Goal: Task Accomplishment & Management: Use online tool/utility

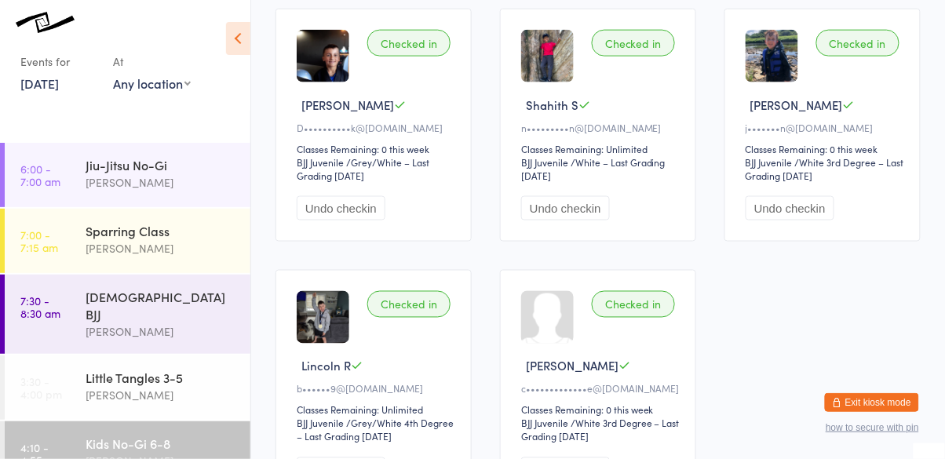
scroll to position [440, 0]
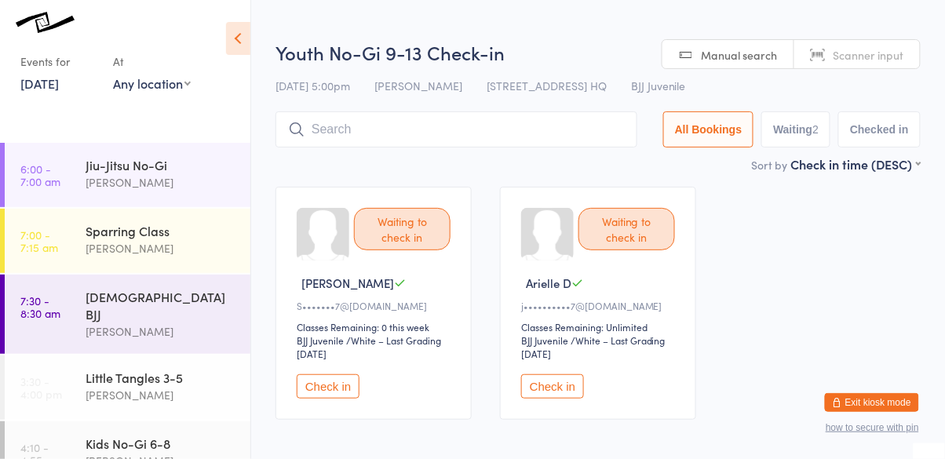
click at [554, 389] on button "Check in" at bounding box center [552, 386] width 63 height 24
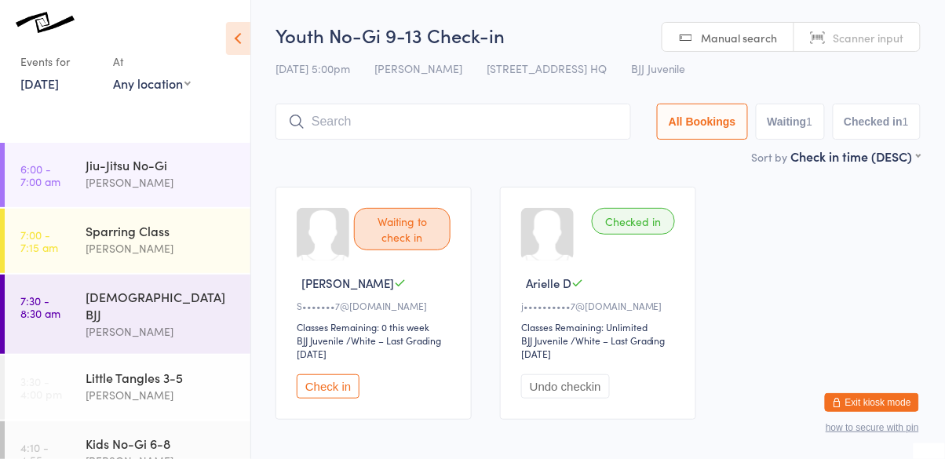
click at [336, 397] on button "Check in" at bounding box center [328, 386] width 63 height 24
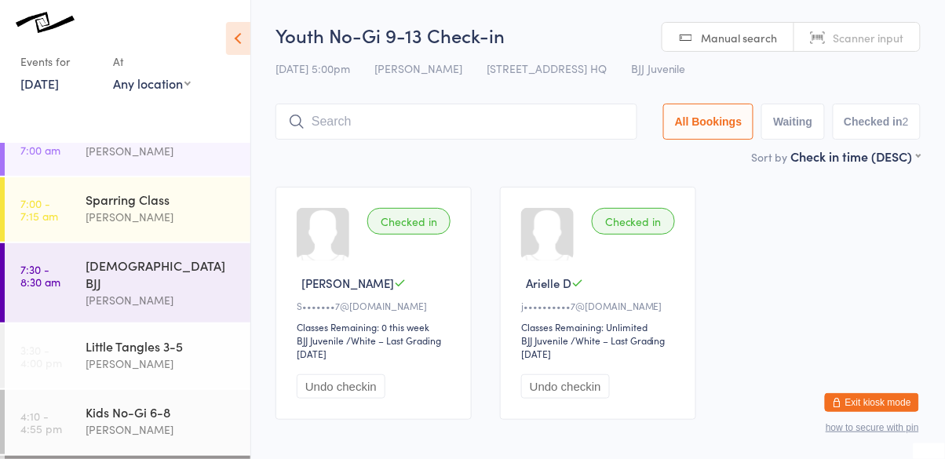
scroll to position [29, 0]
click at [56, 83] on link "[DATE]" at bounding box center [39, 83] width 38 height 17
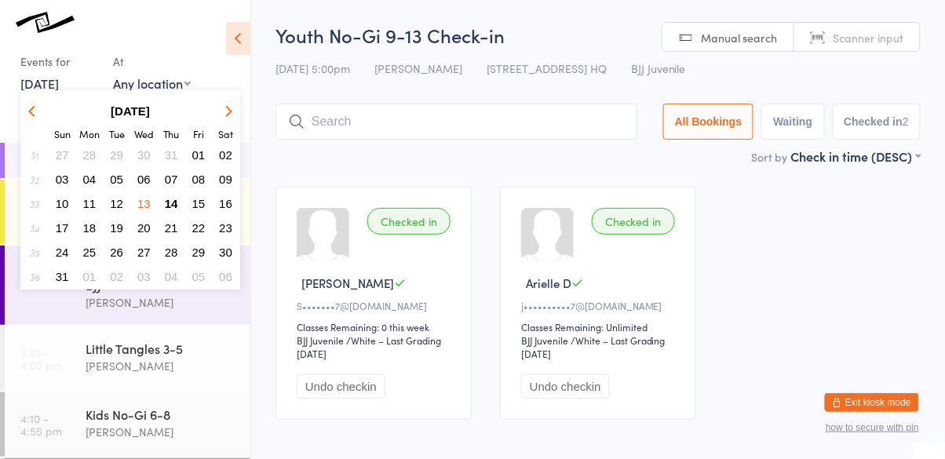
click at [202, 199] on span "15" at bounding box center [198, 203] width 13 height 13
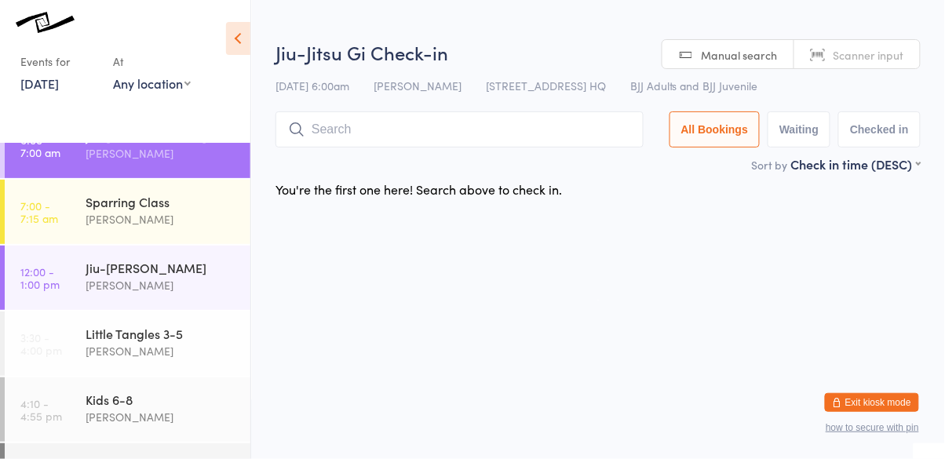
click at [53, 92] on link "[DATE]" at bounding box center [39, 83] width 38 height 17
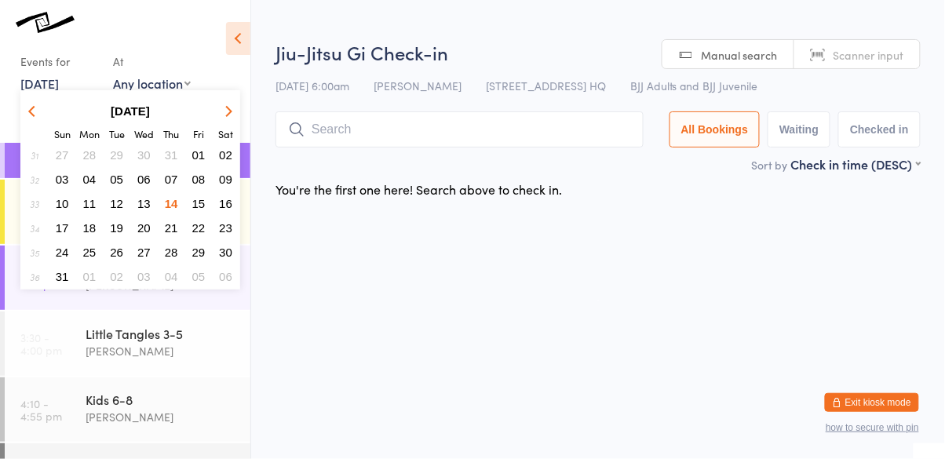
click at [59, 88] on link "[DATE]" at bounding box center [39, 83] width 38 height 17
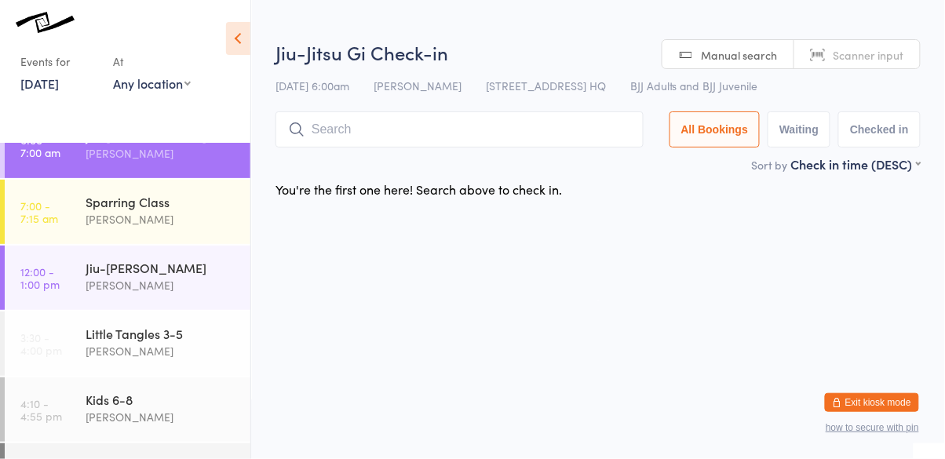
click at [57, 76] on link "[DATE]" at bounding box center [39, 83] width 38 height 17
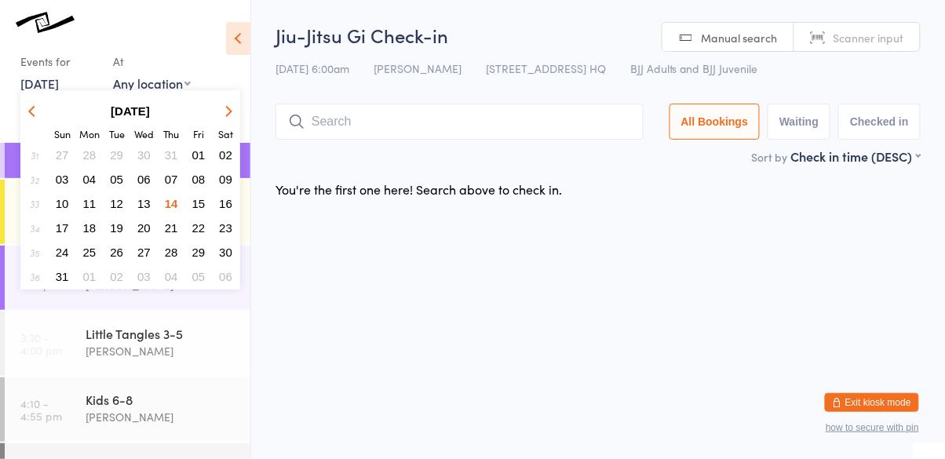
click at [119, 232] on span "19" at bounding box center [116, 227] width 13 height 13
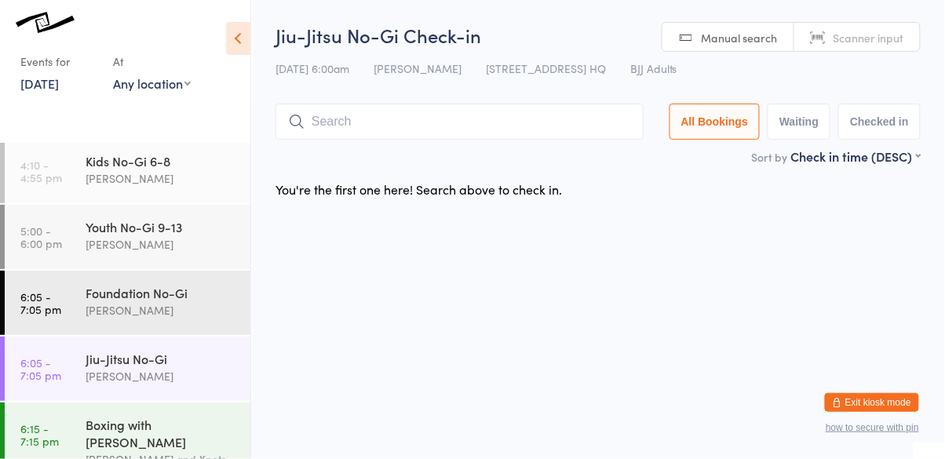
scroll to position [292, 0]
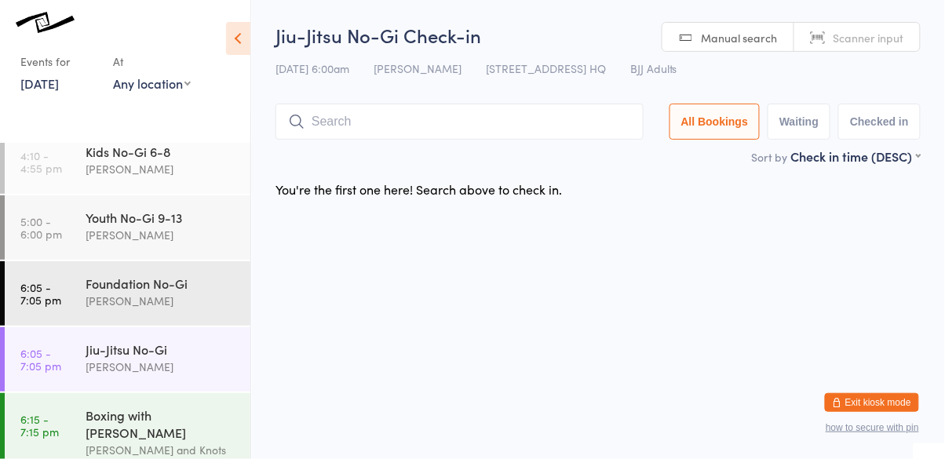
click at [344, 301] on html "You have now entered Kiosk Mode. Members will be able to check themselves in us…" at bounding box center [472, 229] width 945 height 459
click at [126, 341] on div "Jiu-Jitsu No-Gi" at bounding box center [161, 349] width 151 height 17
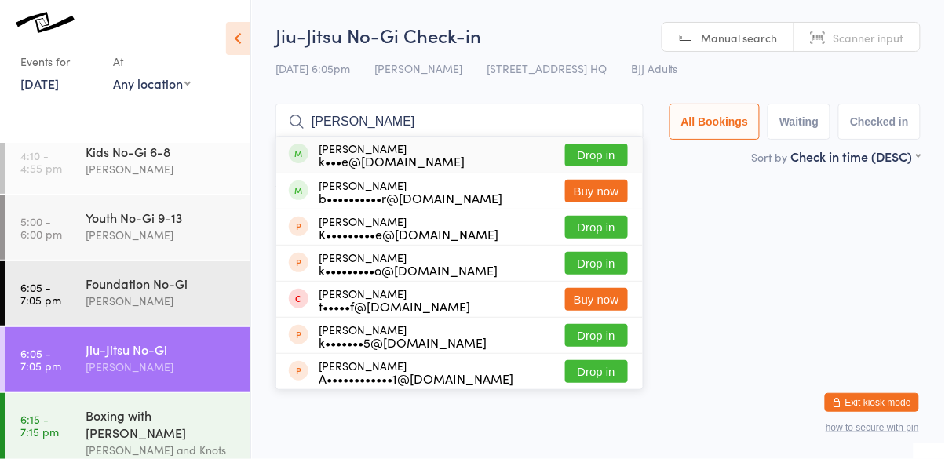
type input "[PERSON_NAME]"
click at [609, 155] on button "Drop in" at bounding box center [596, 155] width 63 height 23
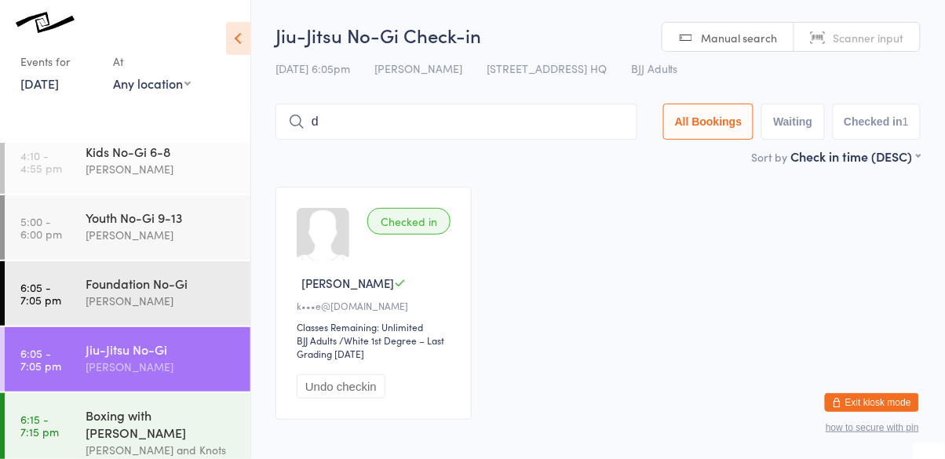
type input "di"
click at [166, 292] on div "[PERSON_NAME]" at bounding box center [161, 301] width 151 height 18
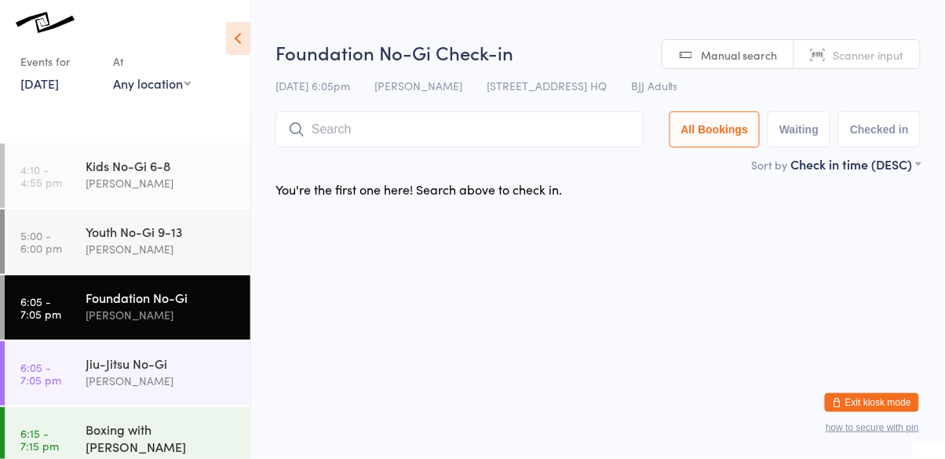
scroll to position [278, 0]
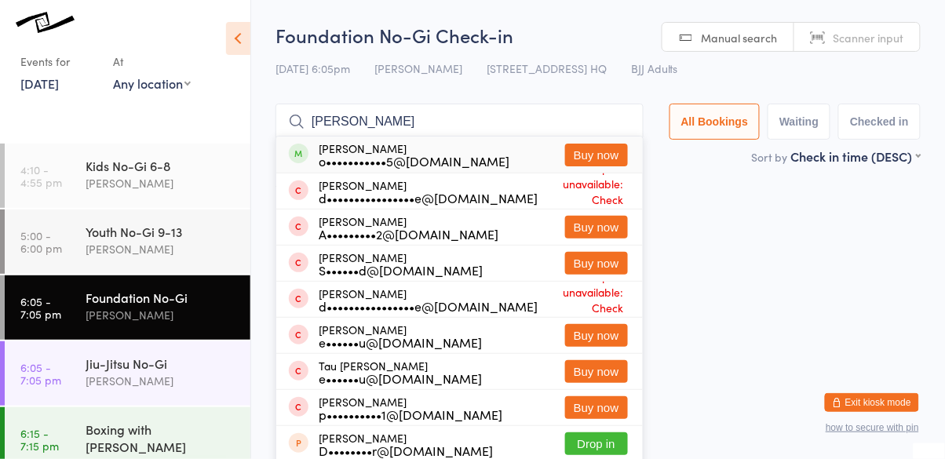
type input "[PERSON_NAME]"
click at [476, 159] on div "[PERSON_NAME] o•••••••••••5@[DOMAIN_NAME] Buy now" at bounding box center [459, 155] width 367 height 36
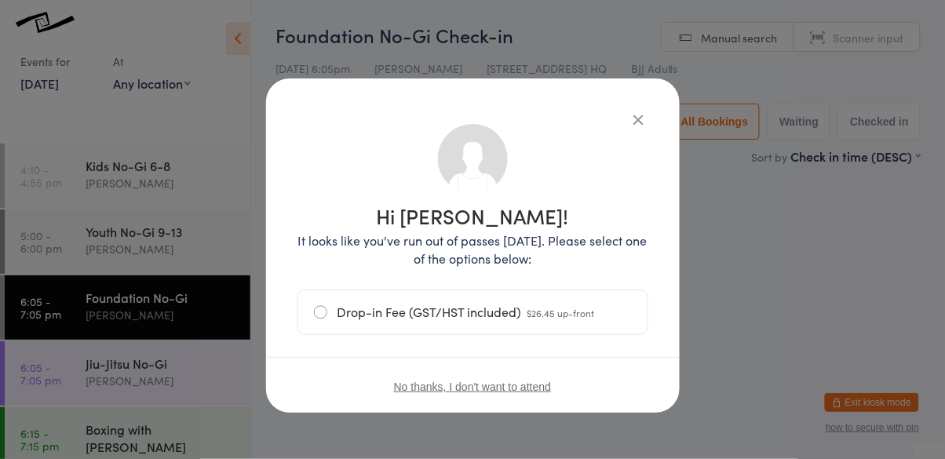
click at [648, 96] on div "Hi [PERSON_NAME]! It looks like you've run out of passes [DATE]. Please select …" at bounding box center [473, 245] width 414 height 334
click at [642, 113] on icon "button" at bounding box center [638, 119] width 17 height 17
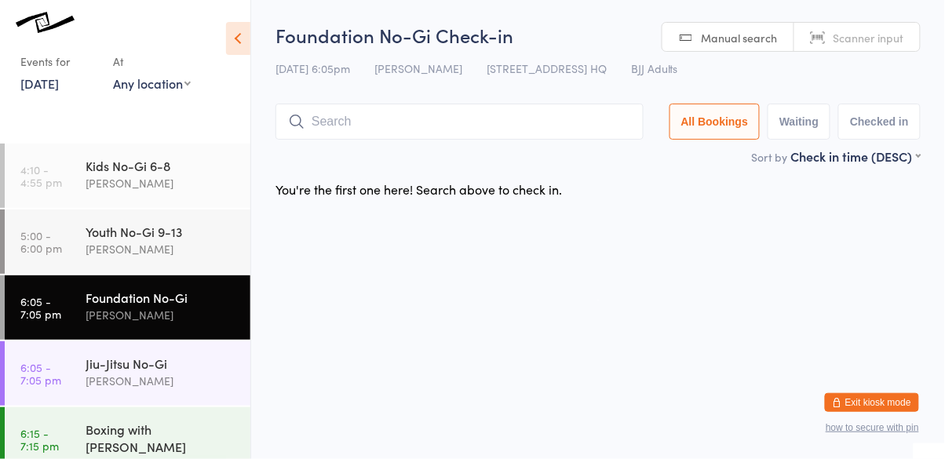
click at [583, 125] on input "search" at bounding box center [460, 122] width 368 height 36
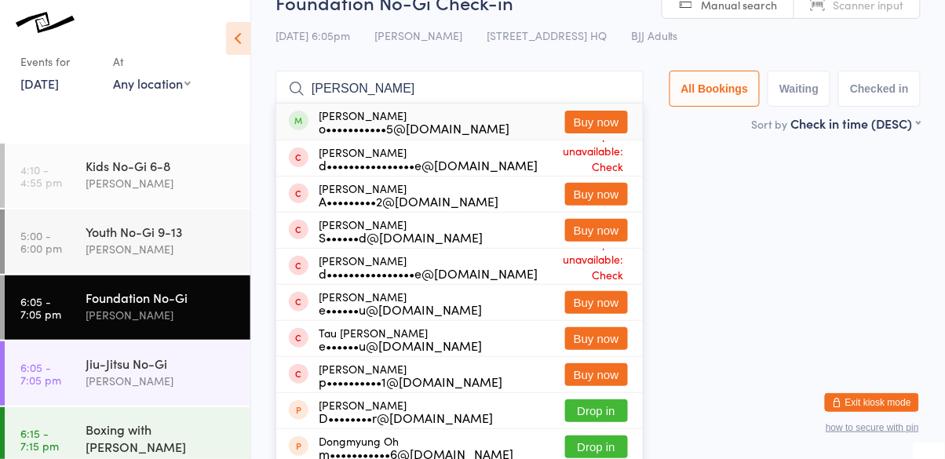
scroll to position [0, 0]
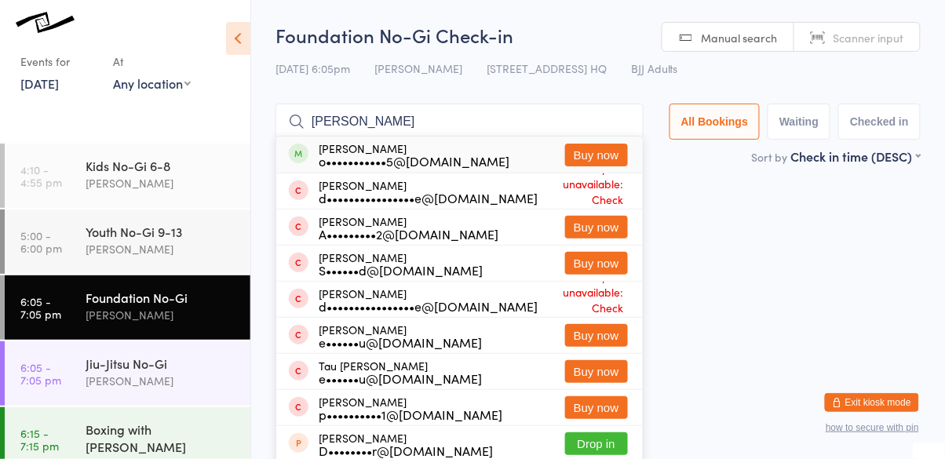
type input "[PERSON_NAME]"
click at [808, 301] on html "You have now entered Kiosk Mode. Members will be able to check themselves in us…" at bounding box center [472, 229] width 945 height 459
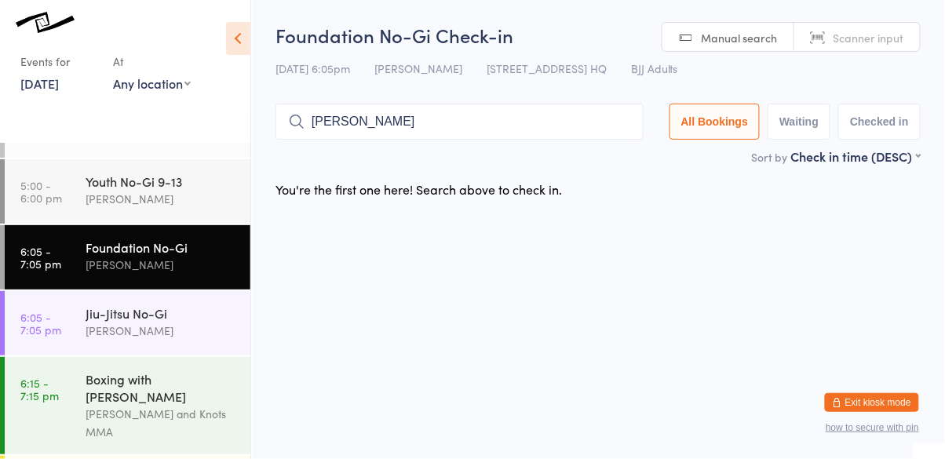
scroll to position [359, 0]
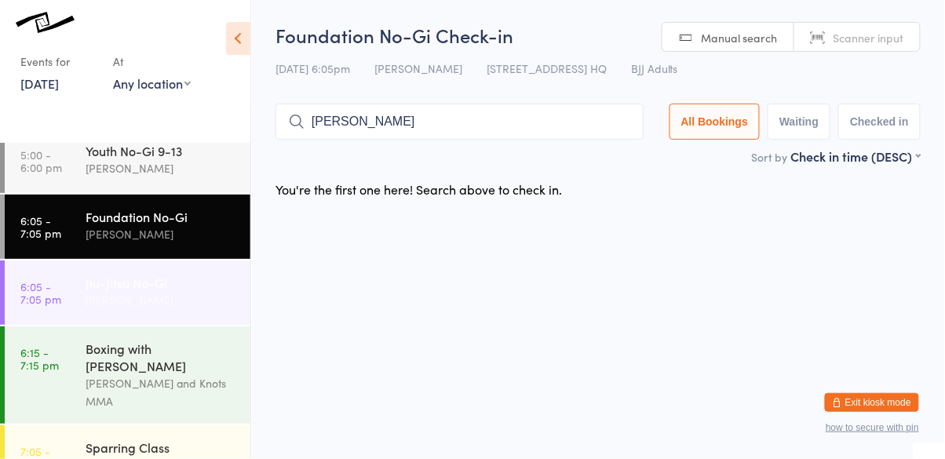
click at [182, 294] on div "[PERSON_NAME]" at bounding box center [161, 300] width 151 height 18
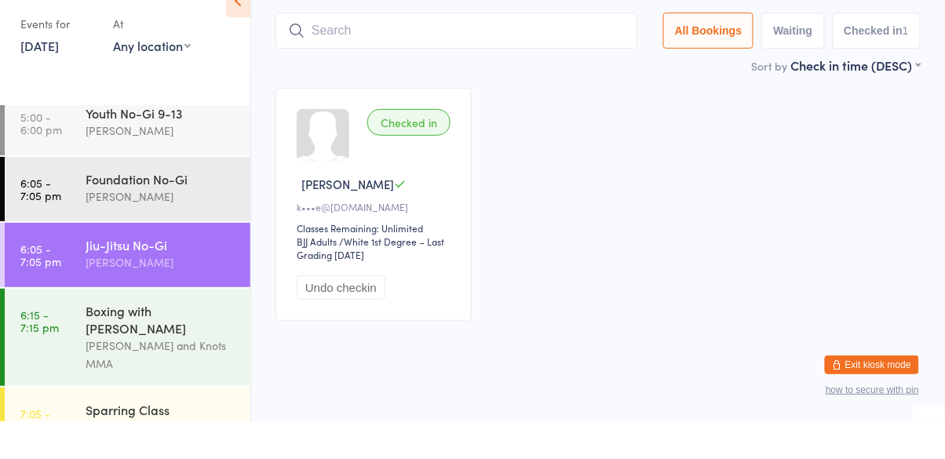
scroll to position [71, 0]
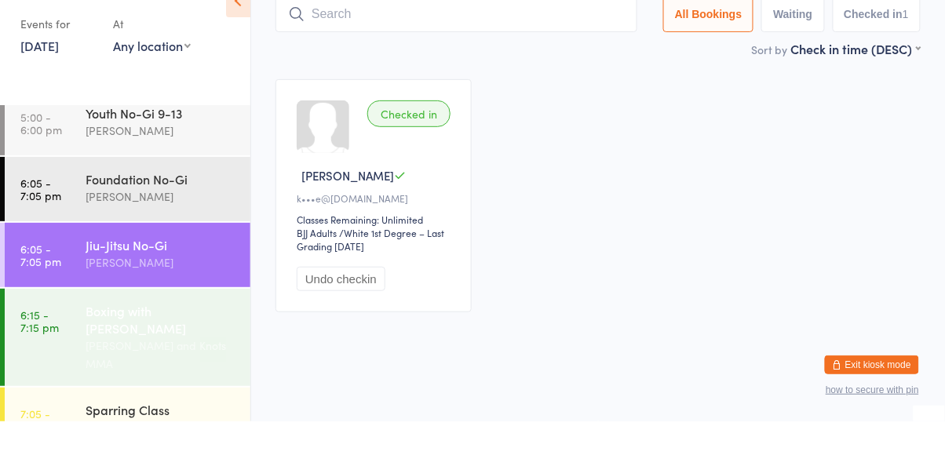
click at [194, 374] on div "[PERSON_NAME] and Knots MMA" at bounding box center [161, 392] width 151 height 36
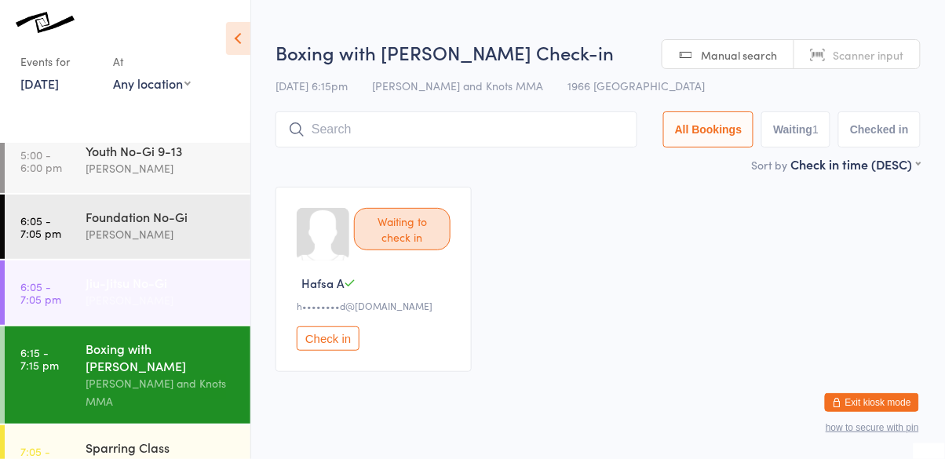
click at [195, 274] on div "Jiu-Jitsu No-Gi" at bounding box center [161, 282] width 151 height 17
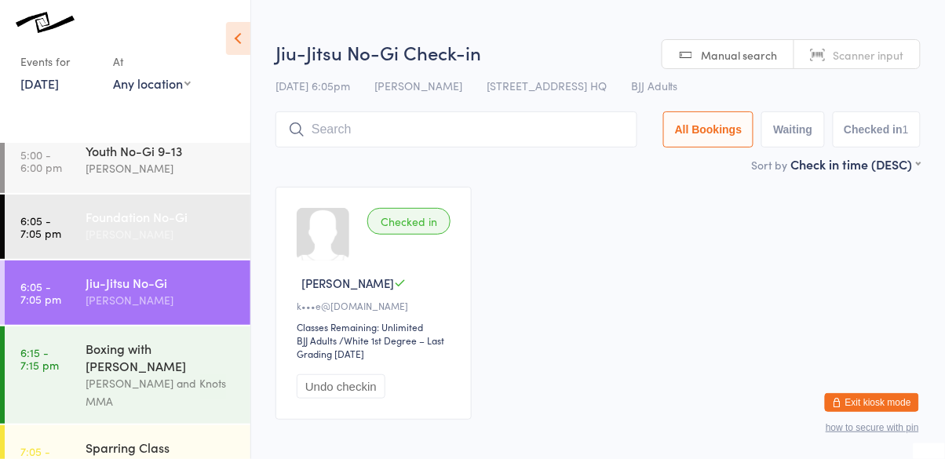
click at [185, 226] on div "[PERSON_NAME]" at bounding box center [161, 234] width 151 height 18
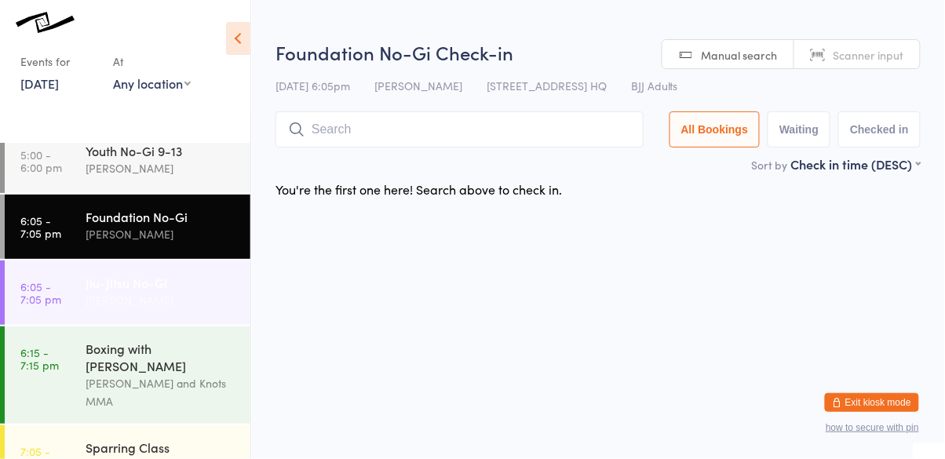
click at [176, 294] on div "[PERSON_NAME]" at bounding box center [161, 300] width 151 height 18
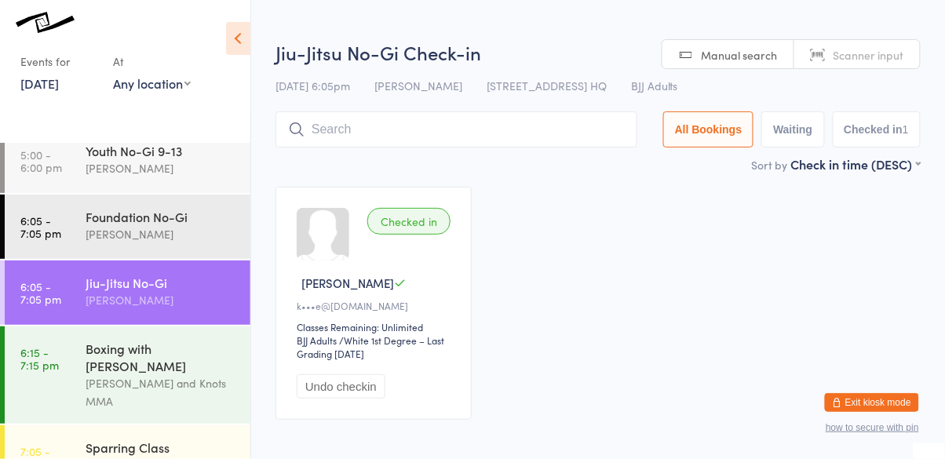
click at [388, 131] on input "search" at bounding box center [457, 129] width 362 height 36
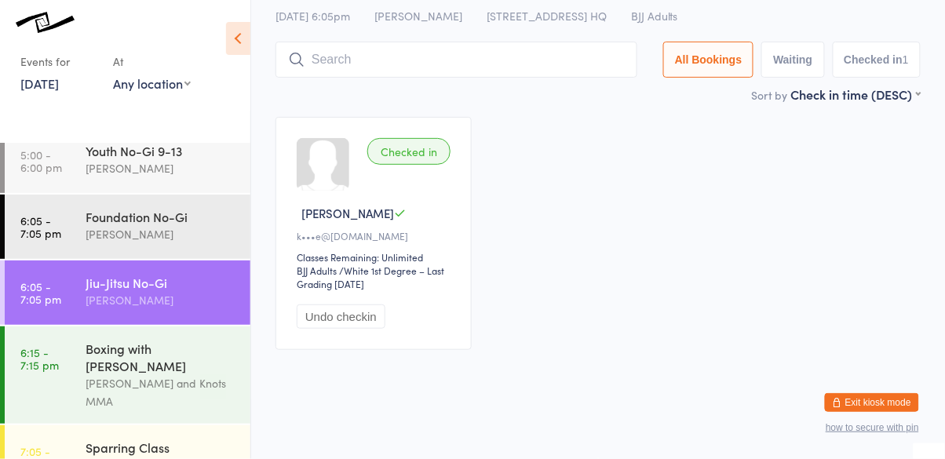
scroll to position [71, 0]
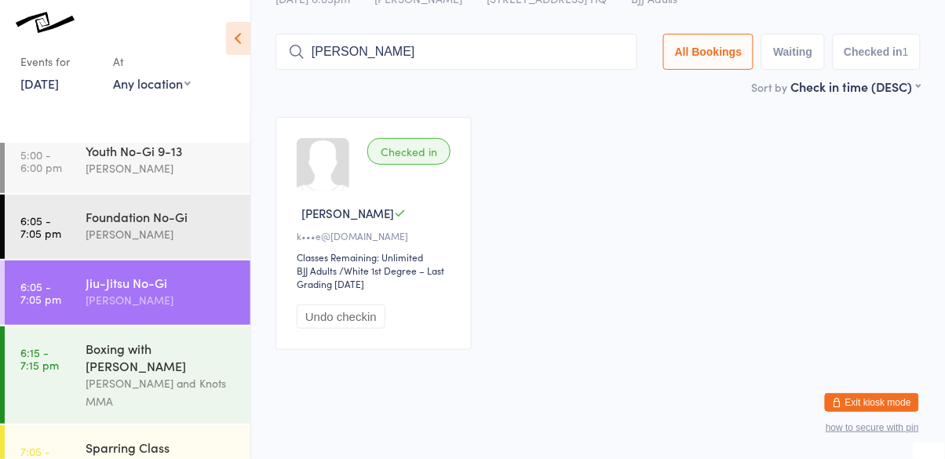
type input "[PERSON_NAME]"
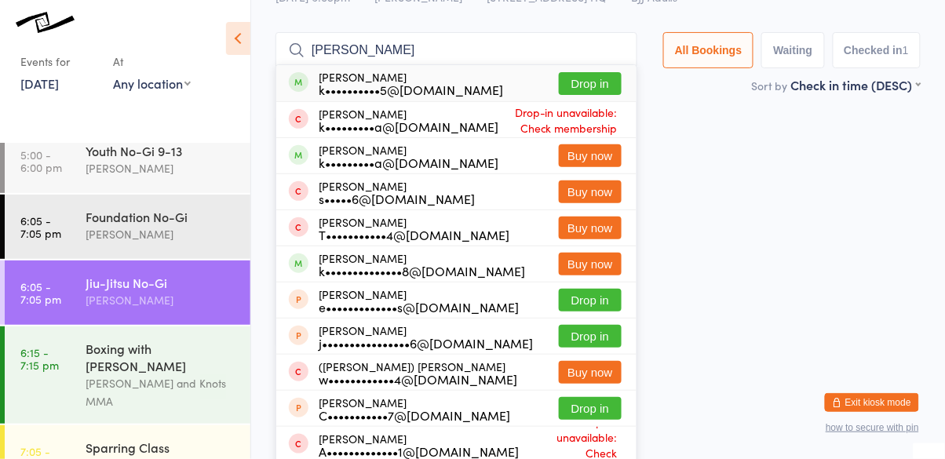
click at [598, 87] on button "Drop in" at bounding box center [590, 83] width 63 height 23
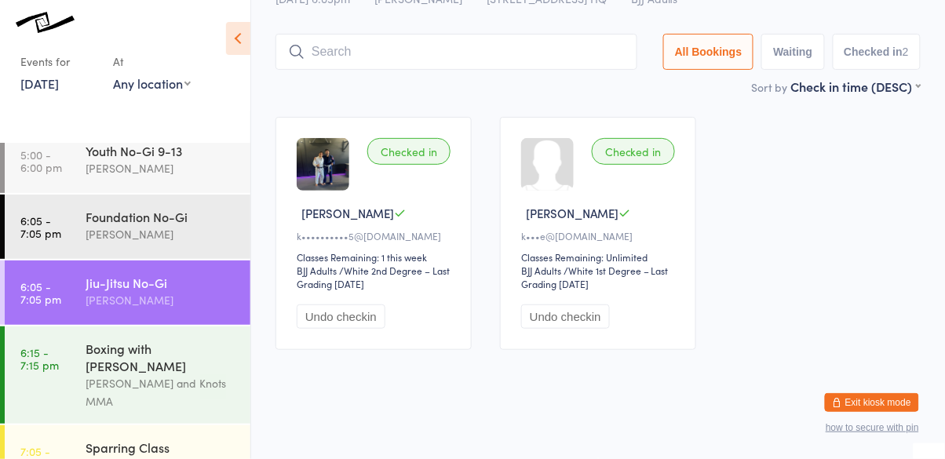
click at [509, 50] on input "search" at bounding box center [457, 52] width 362 height 36
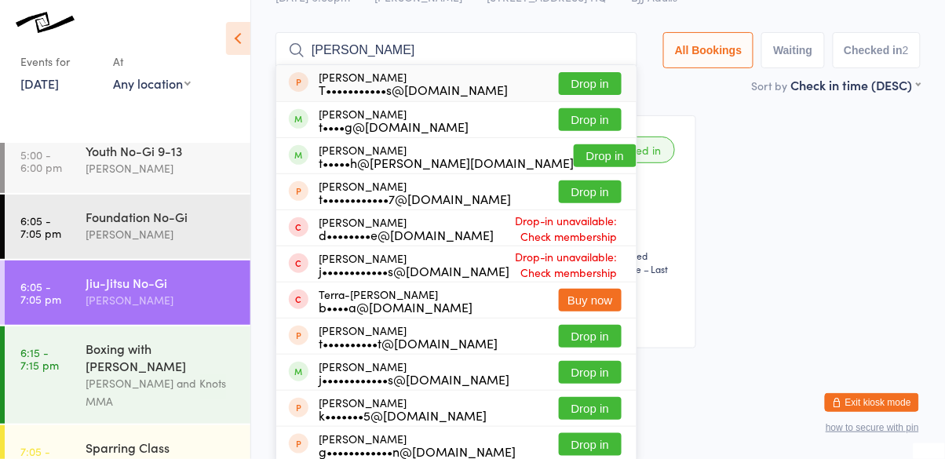
type input "[PERSON_NAME]"
click at [611, 86] on button "Drop in" at bounding box center [590, 83] width 63 height 23
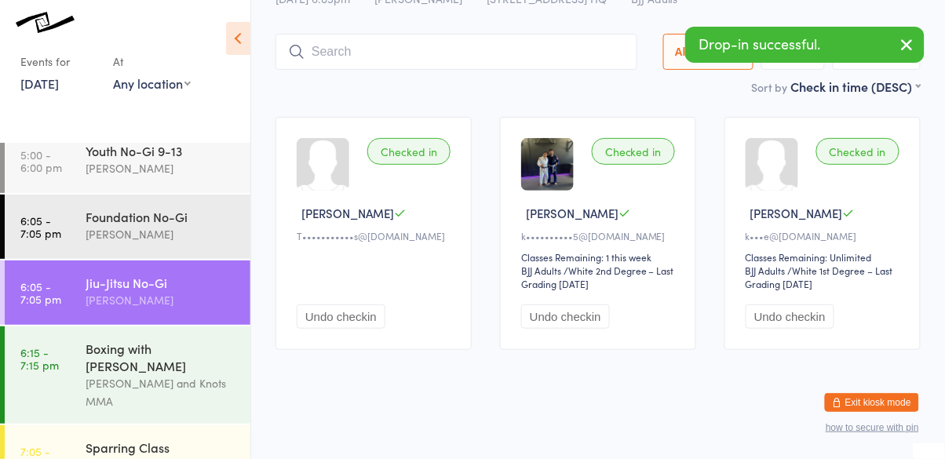
click at [363, 320] on button "Undo checkin" at bounding box center [341, 317] width 89 height 24
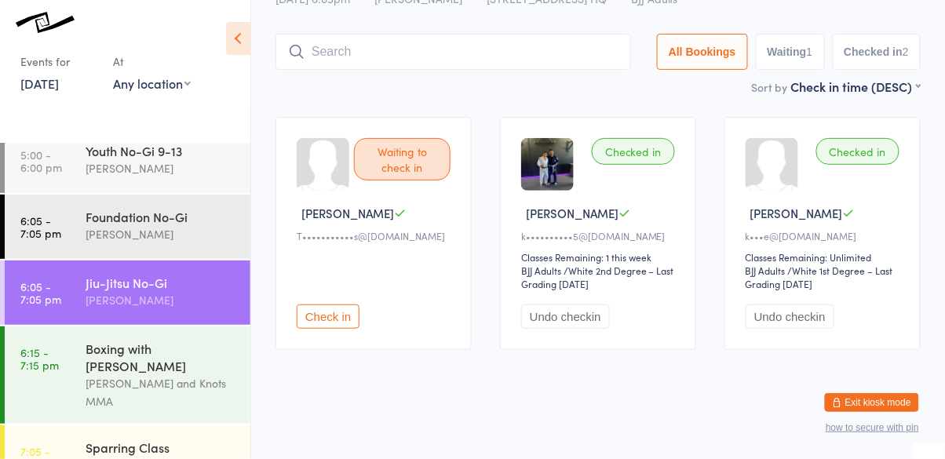
click at [419, 46] on input "search" at bounding box center [454, 52] width 356 height 36
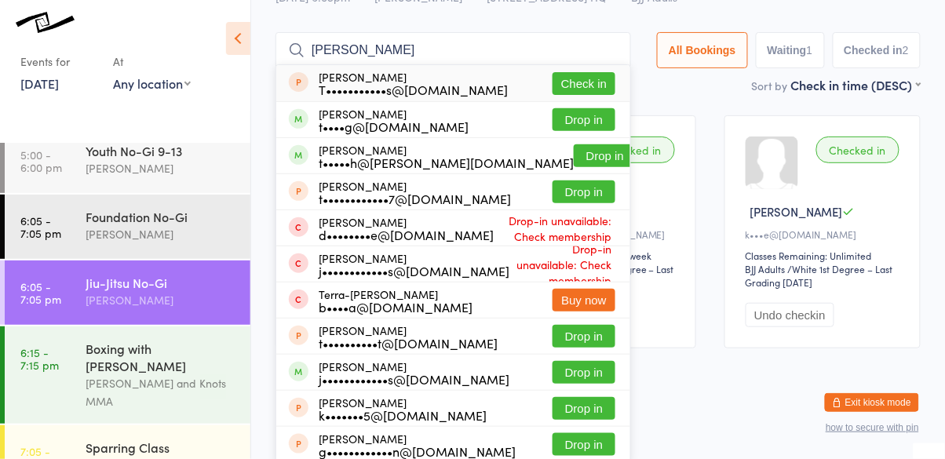
type input "[PERSON_NAME]"
click at [609, 126] on button "Drop in" at bounding box center [584, 119] width 63 height 23
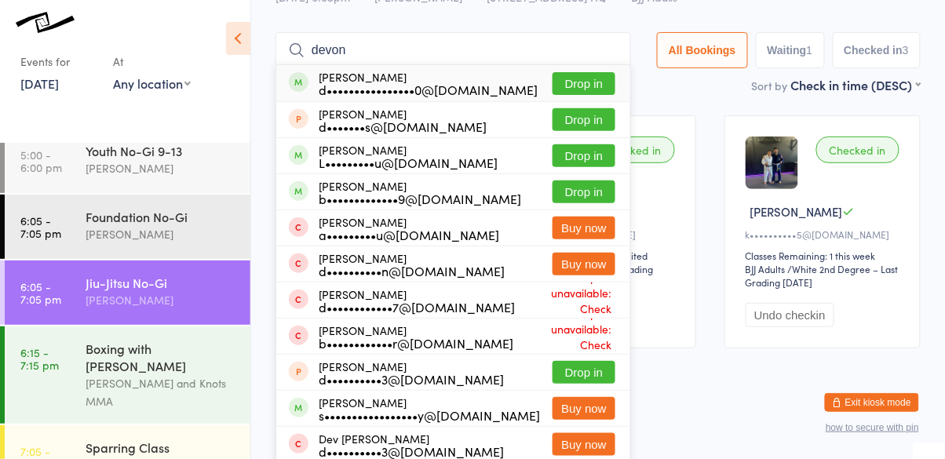
type input "devon"
click at [573, 85] on button "Drop in" at bounding box center [584, 83] width 63 height 23
